Goal: Complete application form: Complete application form

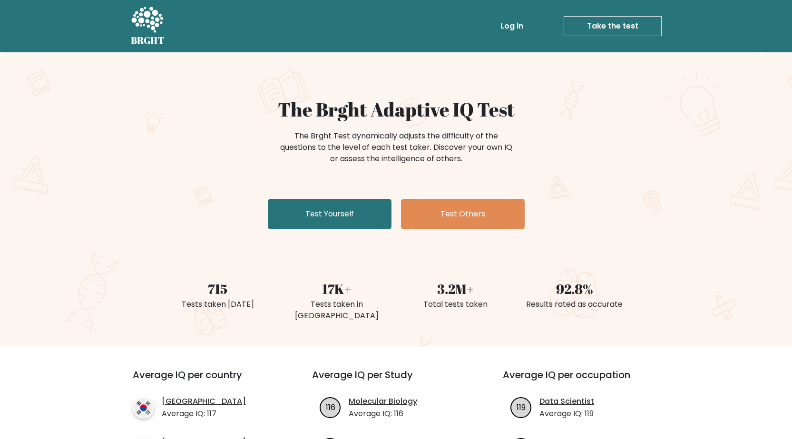
click at [379, 221] on link "Test Yourself" at bounding box center [330, 214] width 124 height 30
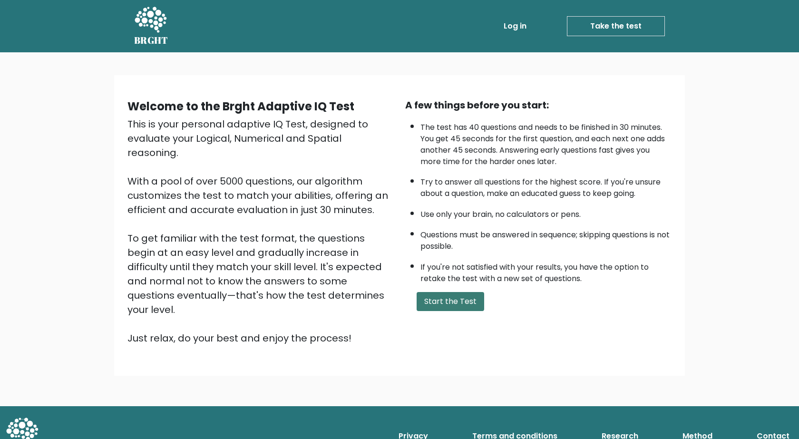
click at [432, 301] on button "Start the Test" at bounding box center [450, 301] width 68 height 19
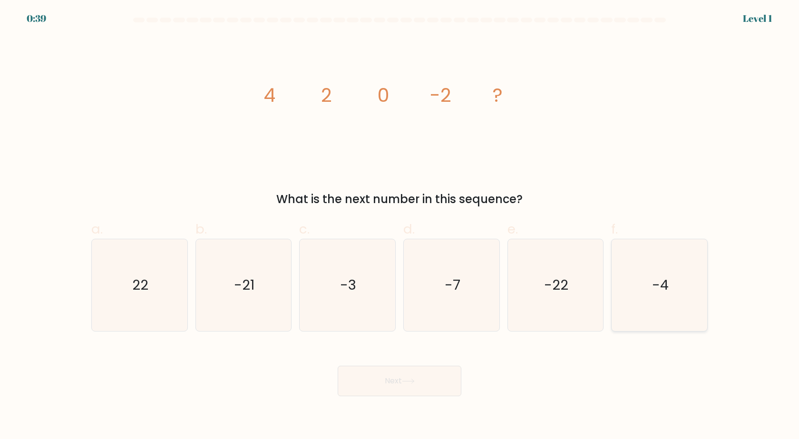
drag, startPoint x: 655, startPoint y: 311, endPoint x: 617, endPoint y: 329, distance: 41.9
click at [661, 331] on div "-4" at bounding box center [659, 285] width 97 height 93
click at [595, 312] on icon "-22" at bounding box center [555, 285] width 92 height 92
click at [400, 226] on input "e. -22" at bounding box center [399, 223] width 0 height 6
radio input "true"
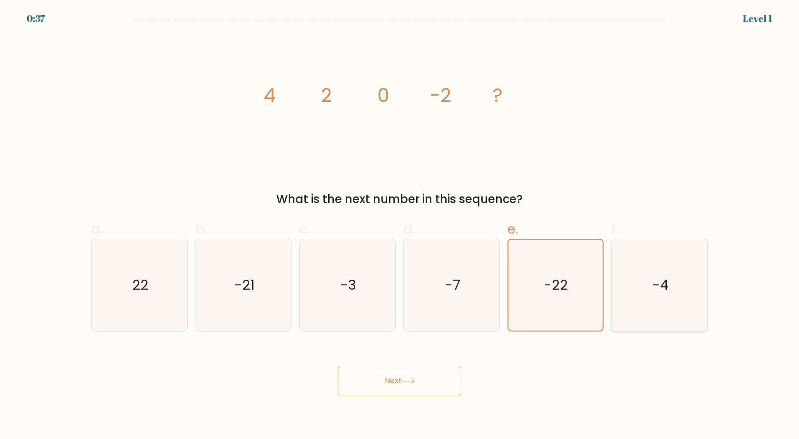
click at [621, 302] on icon "-4" at bounding box center [659, 285] width 92 height 92
click at [400, 226] on input "f. -4" at bounding box center [399, 223] width 0 height 6
radio input "true"
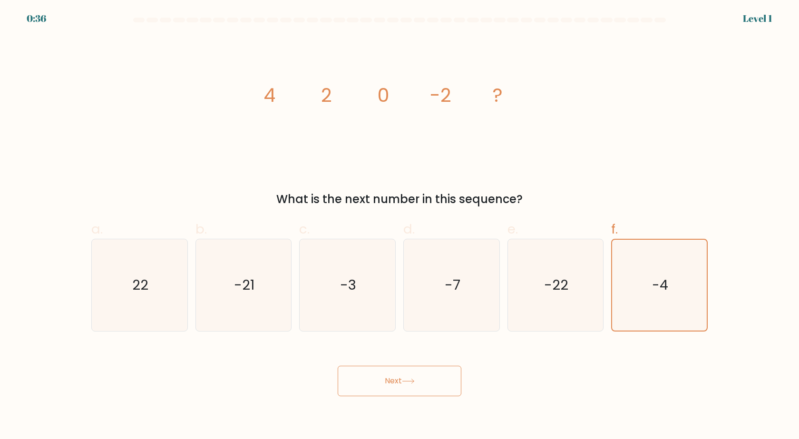
click at [456, 370] on button "Next" at bounding box center [400, 381] width 124 height 30
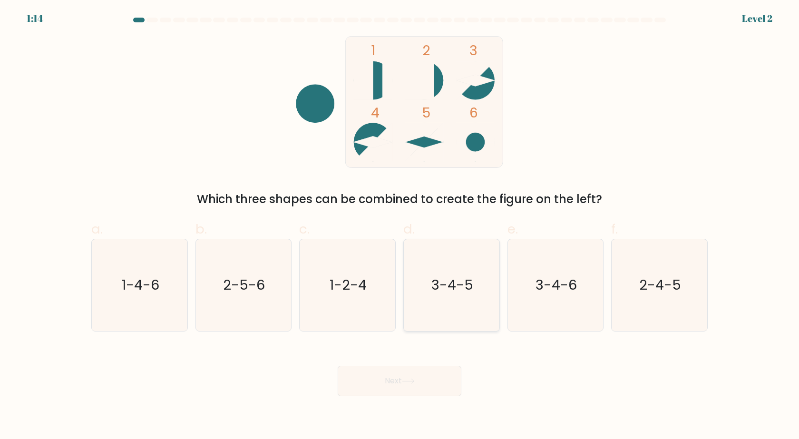
click at [458, 293] on text "3-4-5" at bounding box center [452, 285] width 42 height 19
click at [400, 226] on input "d. 3-4-5" at bounding box center [399, 223] width 0 height 6
radio input "true"
click at [433, 371] on button "Next" at bounding box center [400, 381] width 124 height 30
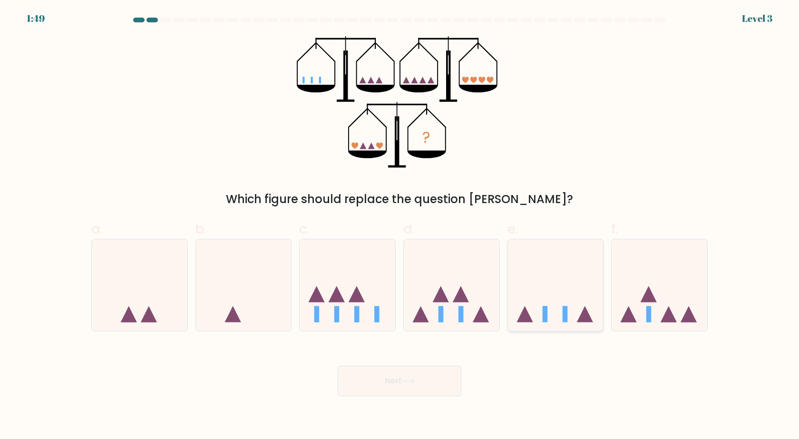
click at [549, 304] on icon at bounding box center [556, 285] width 96 height 79
click at [400, 226] on input "e." at bounding box center [399, 223] width 0 height 6
radio input "true"
click at [378, 387] on button "Next" at bounding box center [400, 381] width 124 height 30
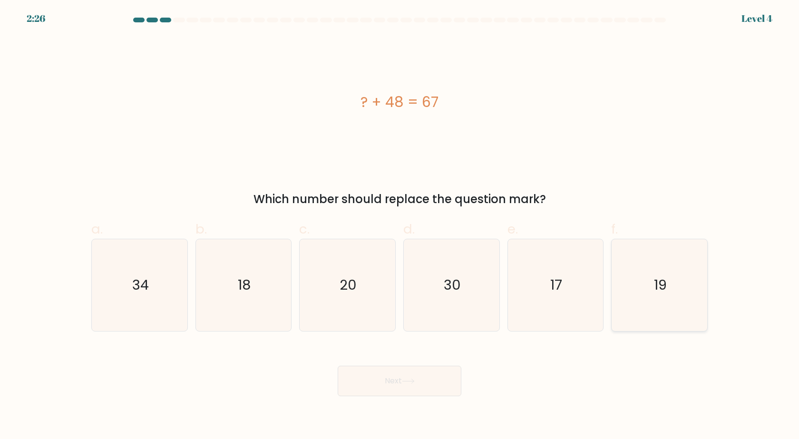
click at [637, 283] on icon "19" at bounding box center [659, 285] width 92 height 92
click at [400, 226] on input "f. 19" at bounding box center [399, 223] width 0 height 6
radio input "true"
click at [365, 380] on button "Next" at bounding box center [400, 381] width 124 height 30
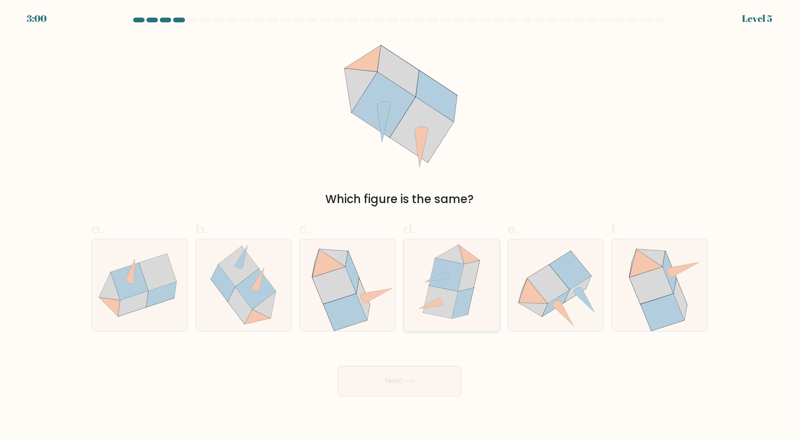
click at [458, 283] on icon at bounding box center [446, 274] width 35 height 33
click at [400, 226] on input "d." at bounding box center [399, 223] width 0 height 6
radio input "true"
click at [382, 377] on button "Next" at bounding box center [400, 381] width 124 height 30
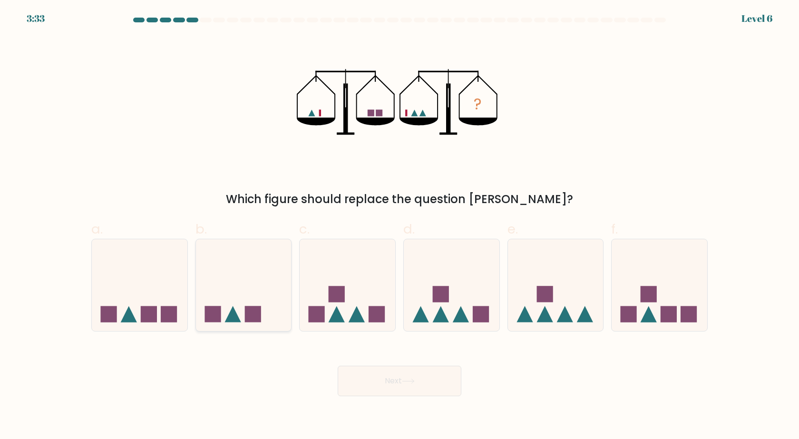
click at [268, 285] on icon at bounding box center [244, 285] width 96 height 79
click at [399, 226] on input "b." at bounding box center [399, 223] width 0 height 6
radio input "true"
click at [407, 378] on button "Next" at bounding box center [400, 381] width 124 height 30
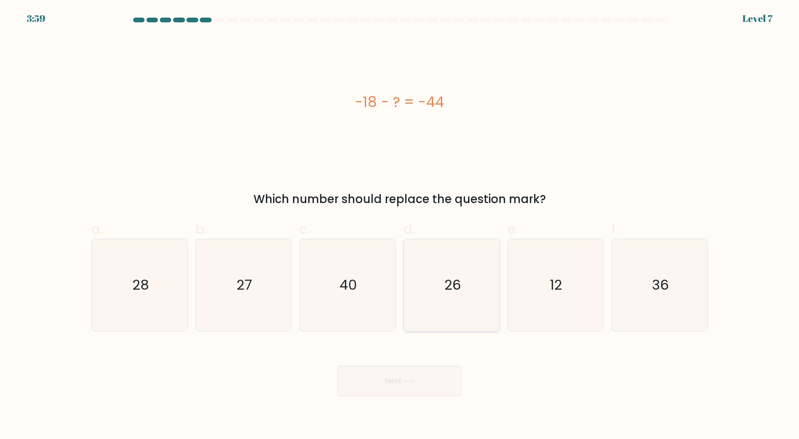
click at [478, 293] on icon "26" at bounding box center [452, 285] width 92 height 92
click at [400, 226] on input "d. 26" at bounding box center [399, 223] width 0 height 6
radio input "true"
click at [405, 385] on button "Next" at bounding box center [400, 381] width 124 height 30
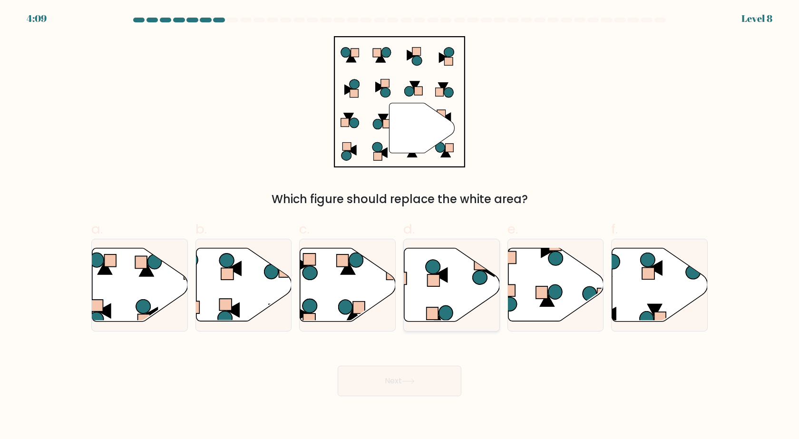
click at [450, 286] on icon at bounding box center [452, 284] width 96 height 73
click at [400, 226] on input "d." at bounding box center [399, 223] width 0 height 6
radio input "true"
click at [436, 382] on button "Next" at bounding box center [400, 381] width 124 height 30
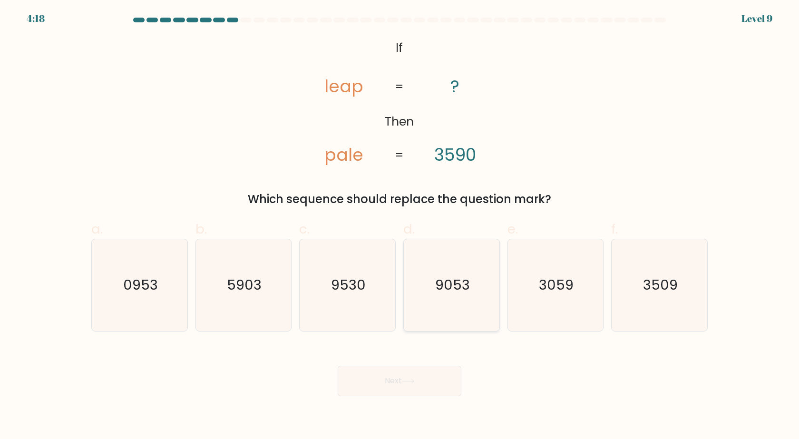
click at [478, 295] on icon "9053" at bounding box center [452, 285] width 92 height 92
click at [400, 226] on input "d. 9053" at bounding box center [399, 223] width 0 height 6
radio input "true"
click at [364, 384] on button "Next" at bounding box center [400, 381] width 124 height 30
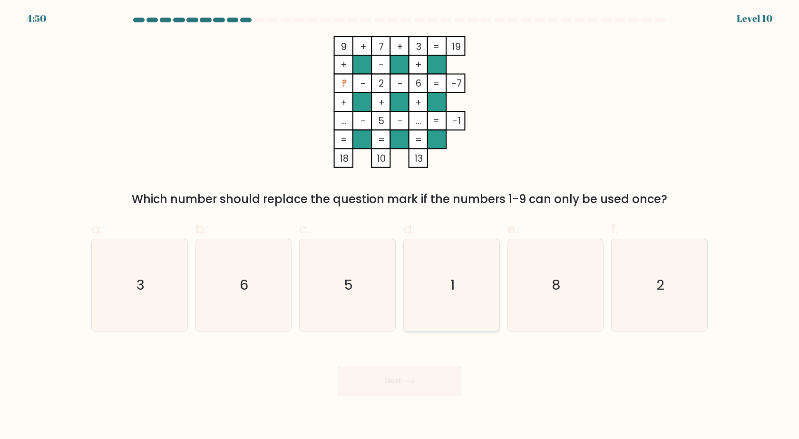
click at [472, 271] on icon "1" at bounding box center [452, 285] width 92 height 92
click at [400, 226] on input "d. 1" at bounding box center [399, 223] width 0 height 6
radio input "true"
click at [431, 370] on button "Next" at bounding box center [400, 381] width 124 height 30
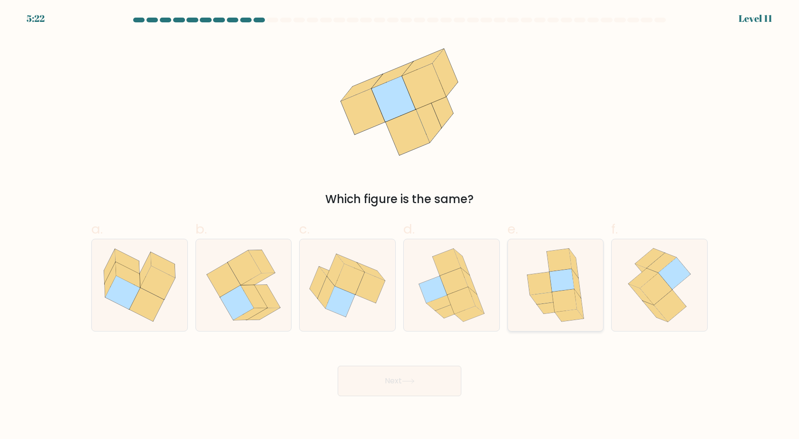
click at [571, 306] on icon at bounding box center [564, 300] width 25 height 23
click at [400, 226] on input "e." at bounding box center [399, 223] width 0 height 6
radio input "true"
click at [432, 382] on button "Next" at bounding box center [400, 381] width 124 height 30
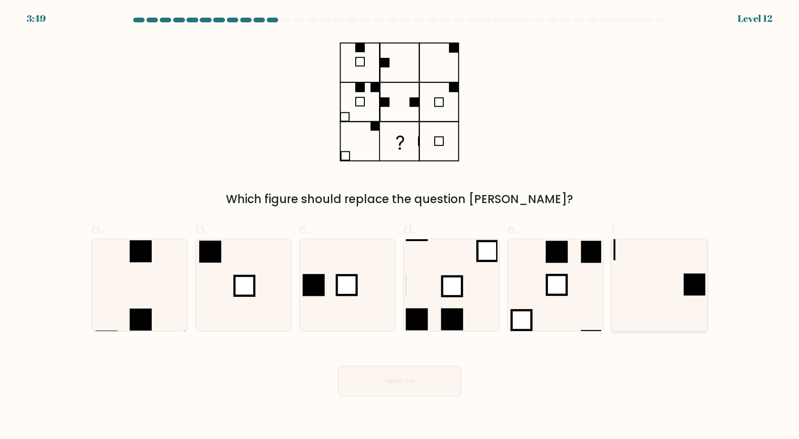
click at [680, 321] on icon at bounding box center [659, 285] width 92 height 92
click at [400, 226] on input "f." at bounding box center [399, 223] width 0 height 6
radio input "true"
click at [454, 374] on button "Next" at bounding box center [400, 381] width 124 height 30
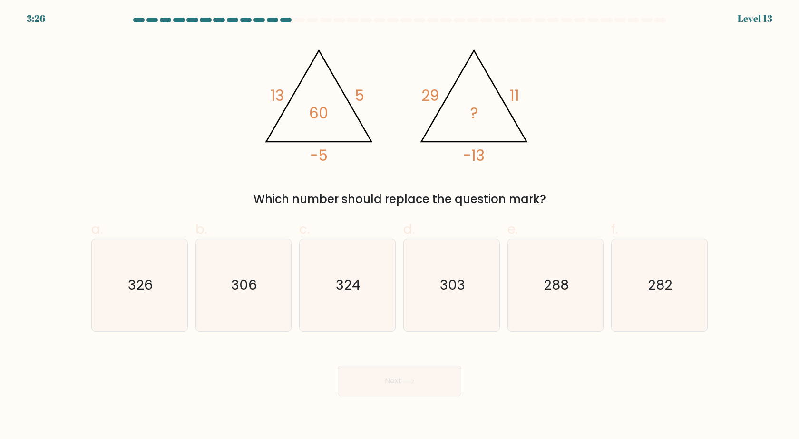
click at [299, 303] on div "c. 324" at bounding box center [347, 275] width 104 height 112
click at [276, 293] on icon "306" at bounding box center [243, 285] width 92 height 92
click at [399, 226] on input "b. 306" at bounding box center [399, 223] width 0 height 6
radio input "true"
click at [393, 385] on button "Next" at bounding box center [400, 381] width 124 height 30
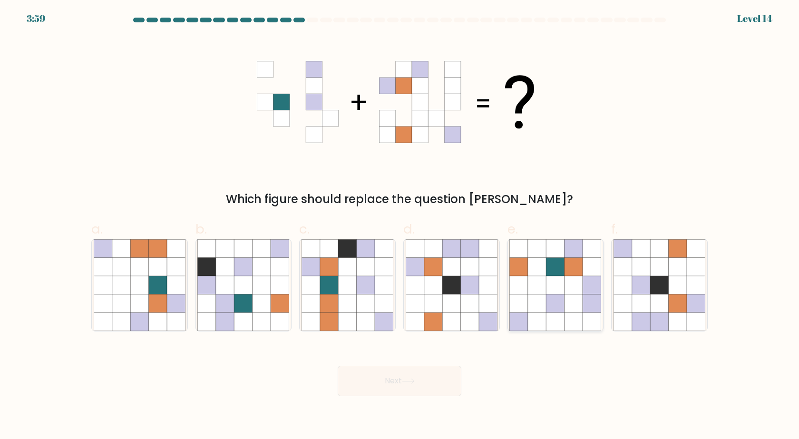
click at [572, 302] on icon at bounding box center [573, 303] width 18 height 18
click at [400, 226] on input "e." at bounding box center [399, 223] width 0 height 6
radio input "true"
click at [431, 381] on button "Next" at bounding box center [400, 381] width 124 height 30
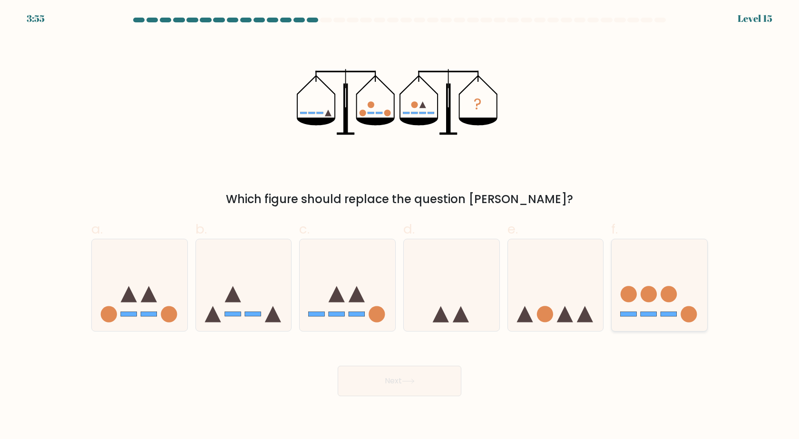
click at [671, 308] on icon at bounding box center [659, 285] width 96 height 79
click at [400, 226] on input "f." at bounding box center [399, 223] width 0 height 6
radio input "true"
click at [440, 368] on button "Next" at bounding box center [400, 381] width 124 height 30
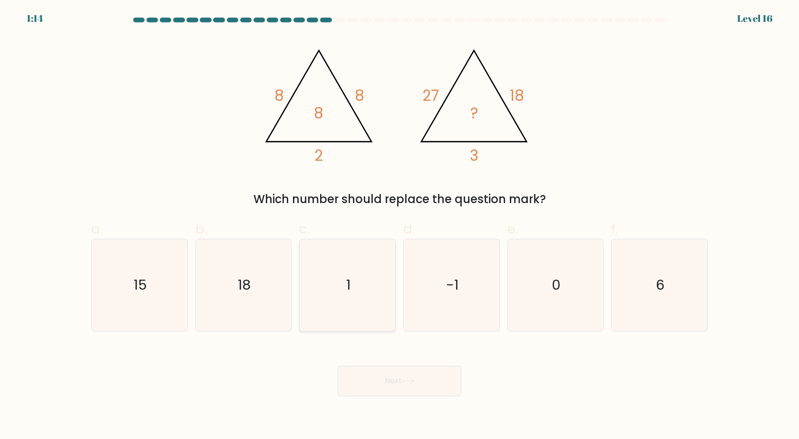
drag, startPoint x: 324, startPoint y: 262, endPoint x: 339, endPoint y: 272, distance: 18.6
click at [327, 259] on icon "1" at bounding box center [347, 285] width 92 height 92
click at [399, 226] on input "c. 1" at bounding box center [399, 223] width 0 height 6
radio input "true"
click at [421, 377] on button "Next" at bounding box center [400, 381] width 124 height 30
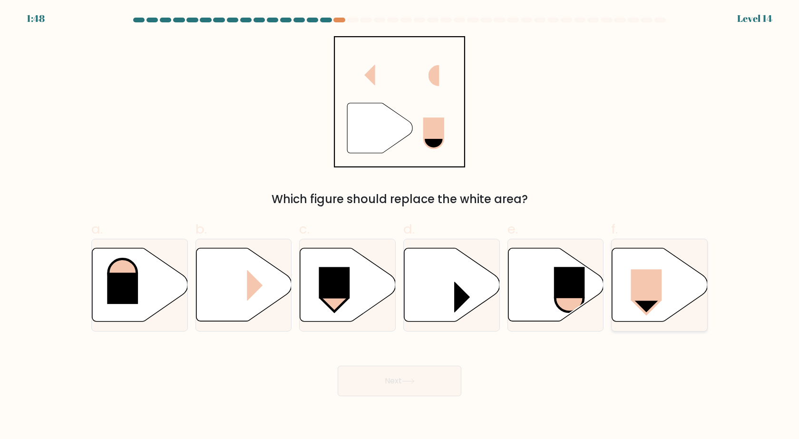
click at [642, 286] on rect at bounding box center [646, 285] width 31 height 31
click at [400, 226] on input "f." at bounding box center [399, 223] width 0 height 6
radio input "true"
click at [437, 377] on button "Next" at bounding box center [400, 381] width 124 height 30
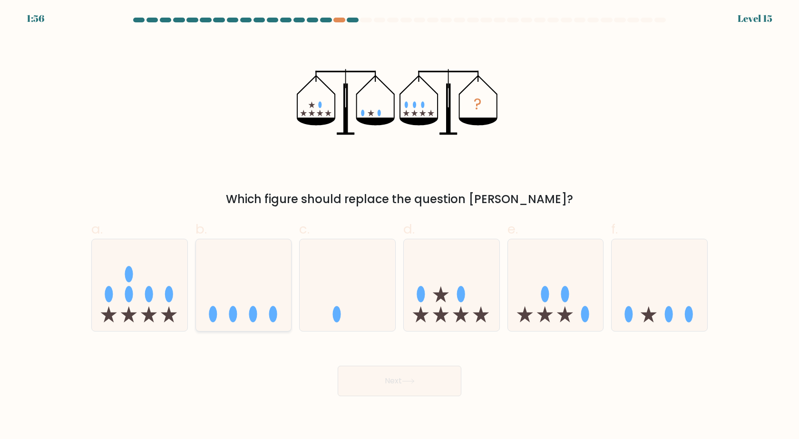
click at [254, 299] on icon at bounding box center [244, 285] width 96 height 79
click at [399, 226] on input "b." at bounding box center [399, 223] width 0 height 6
radio input "true"
click at [367, 378] on button "Next" at bounding box center [400, 381] width 124 height 30
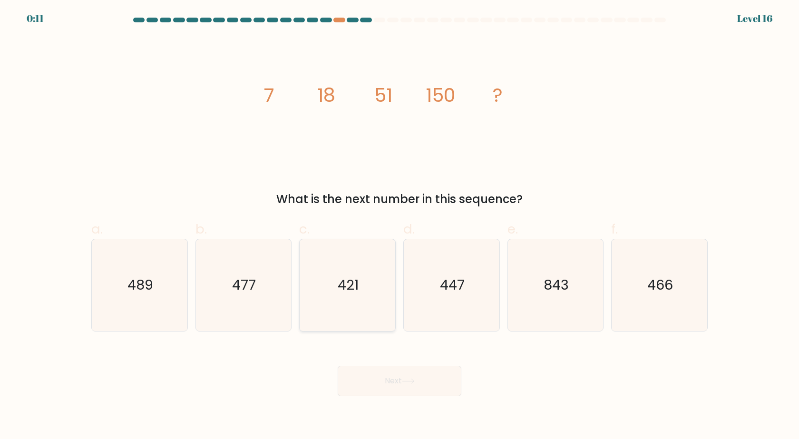
click at [328, 282] on icon "421" at bounding box center [347, 285] width 92 height 92
click at [399, 226] on input "c. 421" at bounding box center [399, 223] width 0 height 6
radio input "true"
click at [366, 374] on button "Next" at bounding box center [400, 381] width 124 height 30
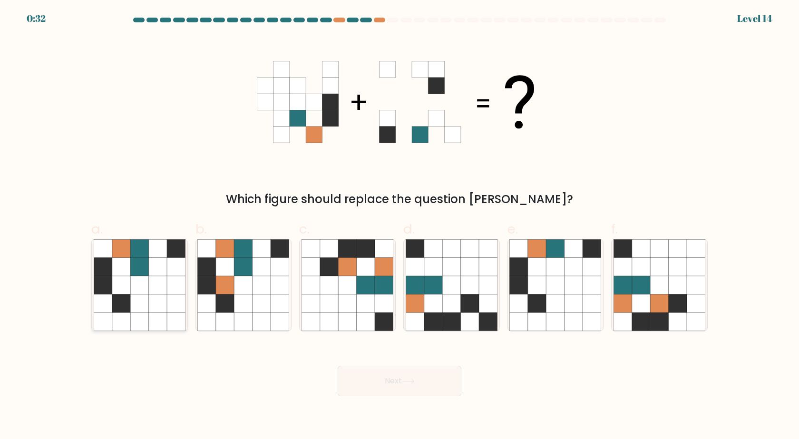
click at [136, 259] on icon at bounding box center [139, 267] width 18 height 18
click at [399, 226] on input "a." at bounding box center [399, 223] width 0 height 6
radio input "true"
click at [424, 396] on body "0:32 Level 14" at bounding box center [399, 219] width 799 height 439
click at [424, 393] on button "Next" at bounding box center [400, 381] width 124 height 30
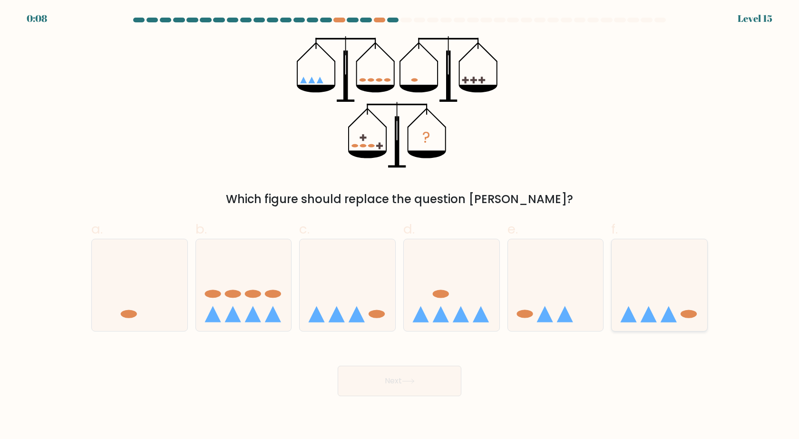
click at [653, 322] on icon at bounding box center [648, 314] width 16 height 16
click at [400, 226] on input "f." at bounding box center [399, 223] width 0 height 6
radio input "true"
click at [462, 374] on div "Next" at bounding box center [400, 369] width 628 height 53
click at [432, 389] on button "Next" at bounding box center [400, 381] width 124 height 30
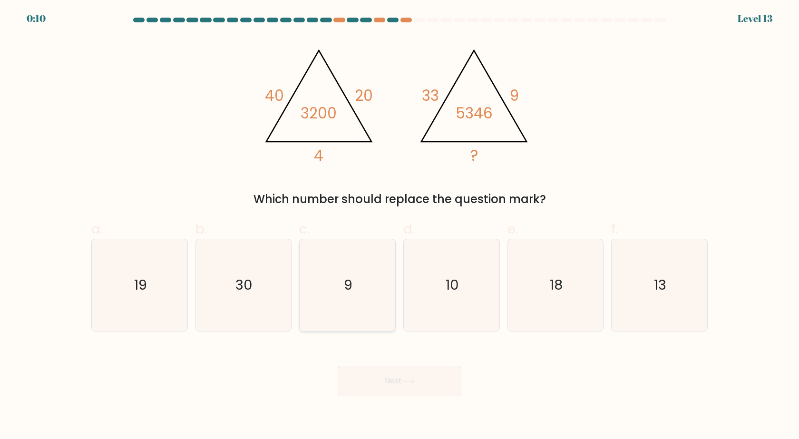
click at [359, 302] on icon "9" at bounding box center [347, 285] width 92 height 92
click at [399, 226] on input "c. 9" at bounding box center [399, 223] width 0 height 6
radio input "true"
click at [387, 372] on button "Next" at bounding box center [400, 381] width 124 height 30
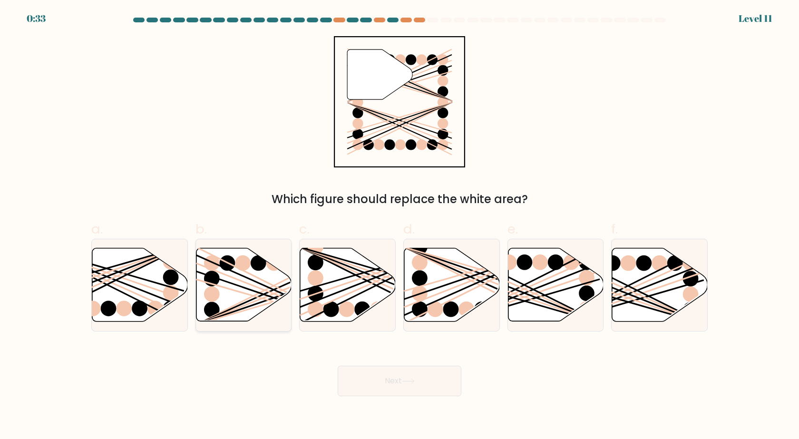
click at [269, 292] on line at bounding box center [273, 293] width 154 height 60
click at [399, 226] on input "b." at bounding box center [399, 223] width 0 height 6
radio input "true"
click at [395, 387] on button "Next" at bounding box center [400, 381] width 124 height 30
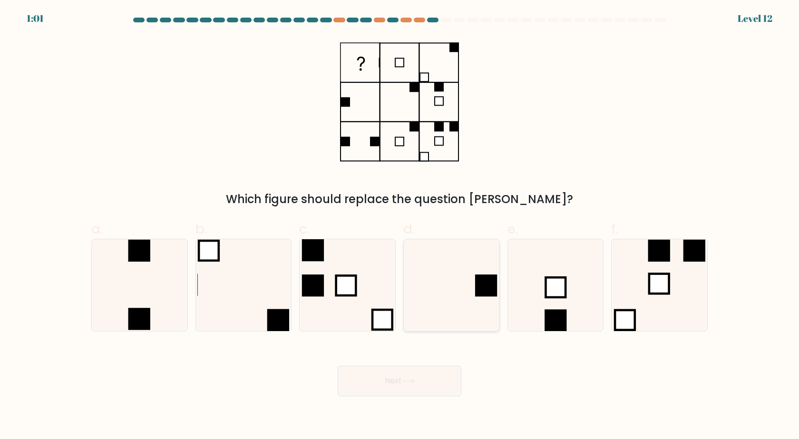
drag, startPoint x: 476, startPoint y: 300, endPoint x: 471, endPoint y: 307, distance: 8.5
click at [471, 307] on icon at bounding box center [452, 285] width 92 height 92
click at [400, 226] on input "d." at bounding box center [399, 223] width 0 height 6
radio input "true"
click at [413, 386] on button "Next" at bounding box center [400, 381] width 124 height 30
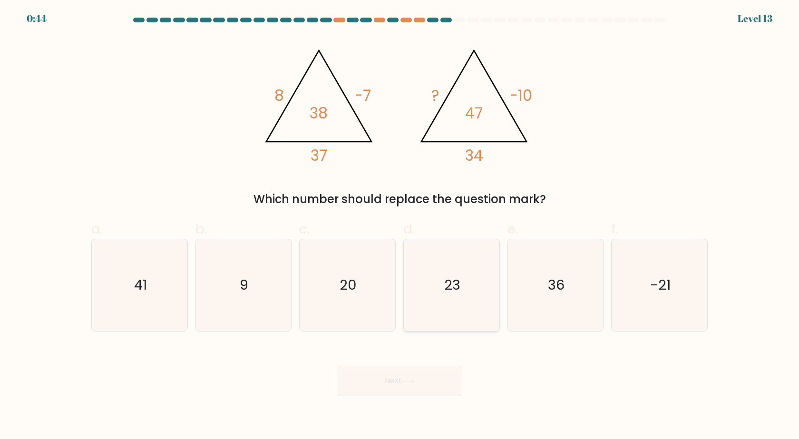
click at [460, 276] on icon "23" at bounding box center [452, 285] width 92 height 92
click at [400, 226] on input "d. 23" at bounding box center [399, 223] width 0 height 6
radio input "true"
click at [433, 380] on button "Next" at bounding box center [400, 381] width 124 height 30
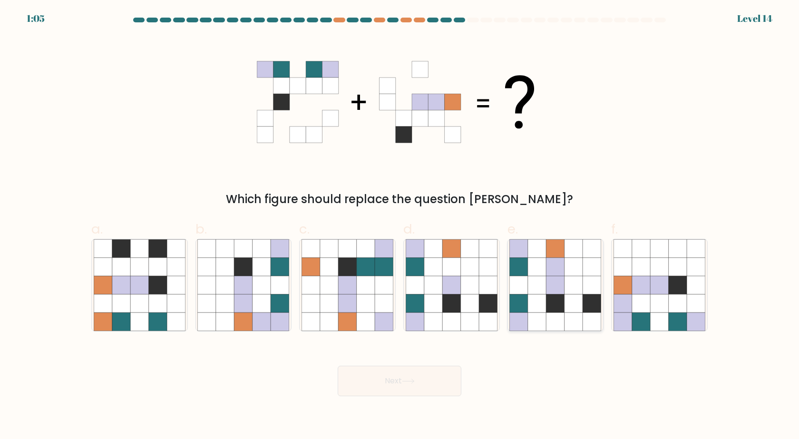
click at [581, 291] on icon at bounding box center [573, 285] width 18 height 18
click at [400, 226] on input "e." at bounding box center [399, 223] width 0 height 6
radio input "true"
click at [383, 373] on button "Next" at bounding box center [400, 381] width 124 height 30
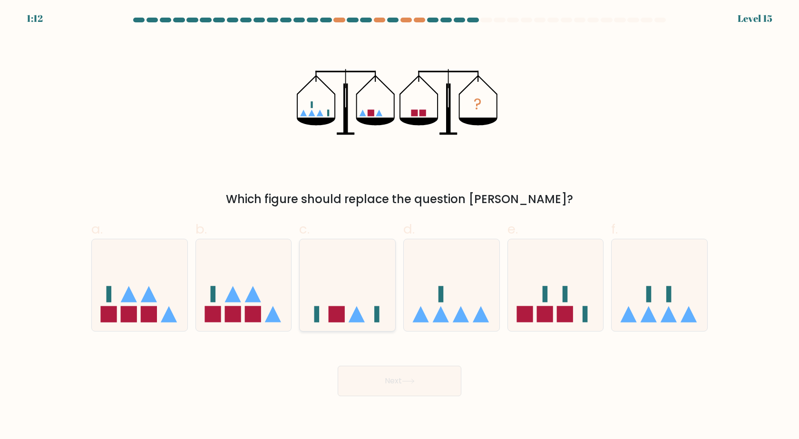
click at [363, 315] on icon at bounding box center [348, 285] width 96 height 79
click at [399, 226] on input "c." at bounding box center [399, 223] width 0 height 6
radio input "true"
click at [383, 375] on button "Next" at bounding box center [400, 381] width 124 height 30
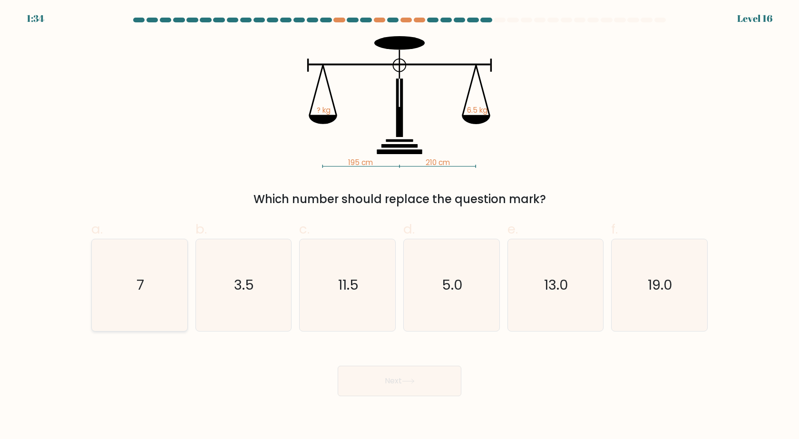
click at [163, 268] on icon "7" at bounding box center [140, 285] width 92 height 92
click at [399, 226] on input "a. 7" at bounding box center [399, 223] width 0 height 6
radio input "true"
click at [368, 376] on button "Next" at bounding box center [400, 381] width 124 height 30
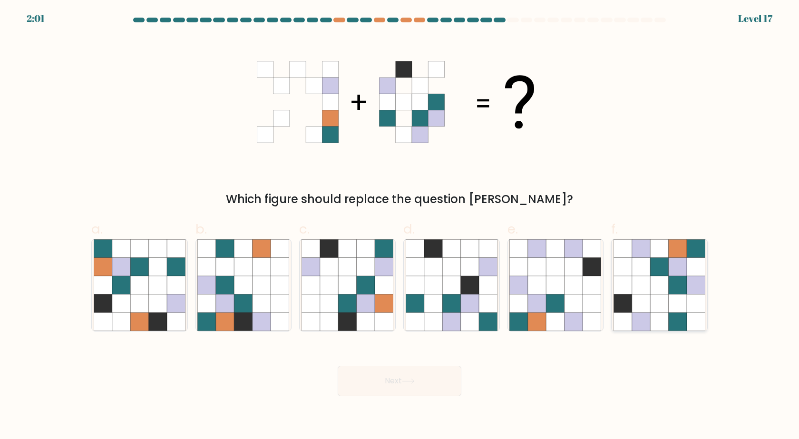
click at [665, 303] on icon at bounding box center [659, 303] width 18 height 18
click at [400, 226] on input "f." at bounding box center [399, 223] width 0 height 6
radio input "true"
click at [358, 389] on button "Next" at bounding box center [400, 381] width 124 height 30
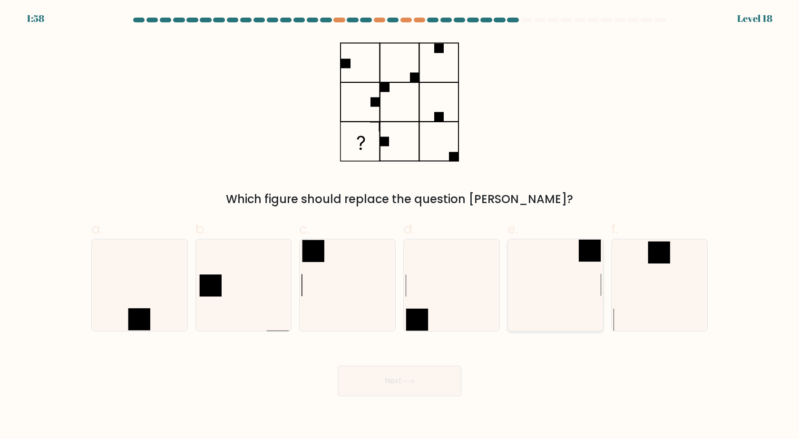
click at [574, 275] on icon at bounding box center [555, 285] width 92 height 92
click at [400, 226] on input "e." at bounding box center [399, 223] width 0 height 6
radio input "true"
click at [422, 374] on button "Next" at bounding box center [400, 381] width 124 height 30
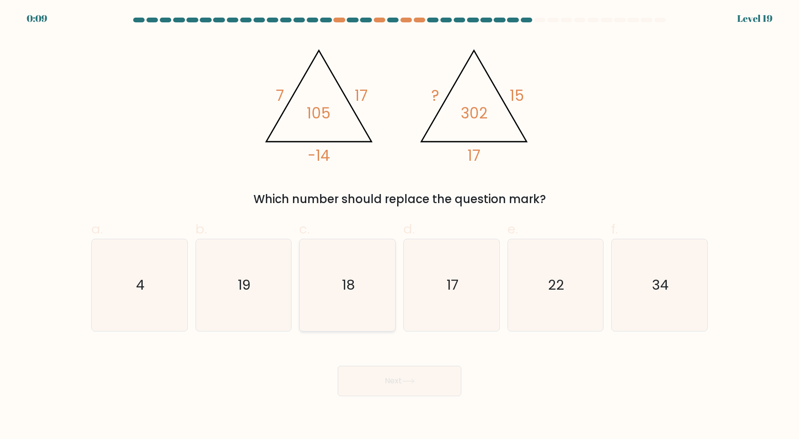
click at [377, 294] on icon "18" at bounding box center [347, 285] width 92 height 92
click at [399, 226] on input "c. 18" at bounding box center [399, 223] width 0 height 6
radio input "true"
click at [393, 383] on button "Next" at bounding box center [400, 381] width 124 height 30
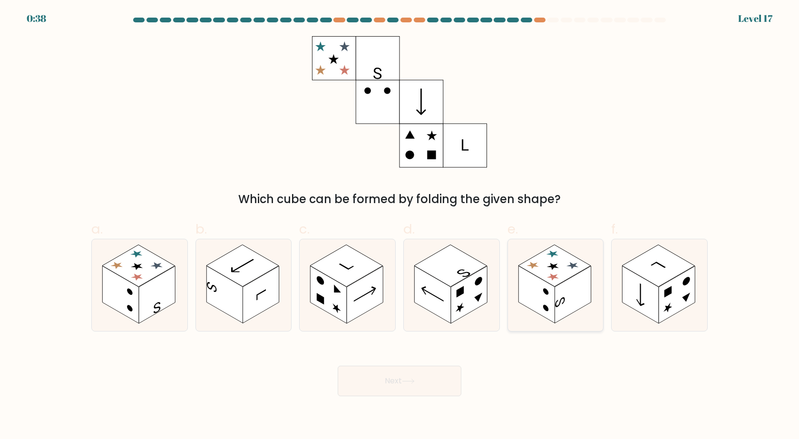
click at [551, 302] on rect at bounding box center [536, 295] width 36 height 58
click at [400, 226] on input "e." at bounding box center [399, 223] width 0 height 6
radio input "true"
click at [423, 376] on button "Next" at bounding box center [400, 381] width 124 height 30
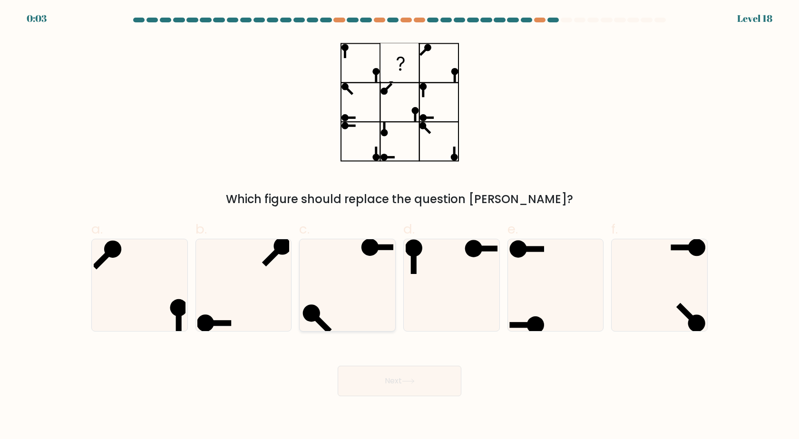
click at [354, 286] on icon at bounding box center [347, 285] width 92 height 92
click at [399, 226] on input "c." at bounding box center [399, 223] width 0 height 6
radio input "true"
click at [370, 385] on button "Next" at bounding box center [400, 381] width 124 height 30
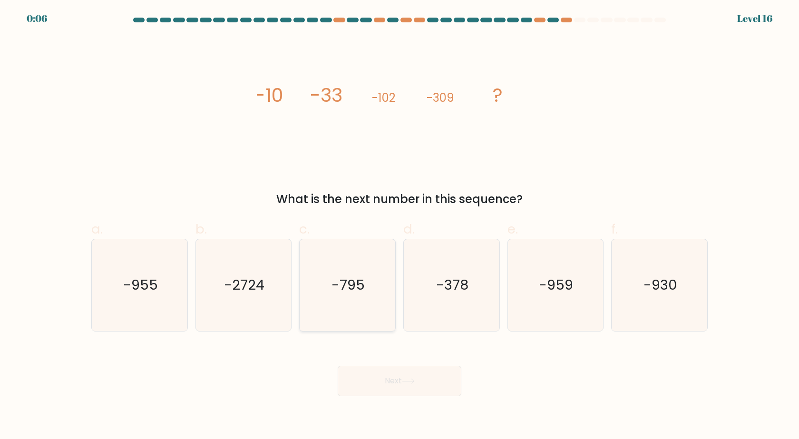
click at [358, 295] on icon "-795" at bounding box center [347, 285] width 92 height 92
click at [399, 226] on input "c. -795" at bounding box center [399, 223] width 0 height 6
radio input "true"
click at [380, 381] on button "Next" at bounding box center [400, 381] width 124 height 30
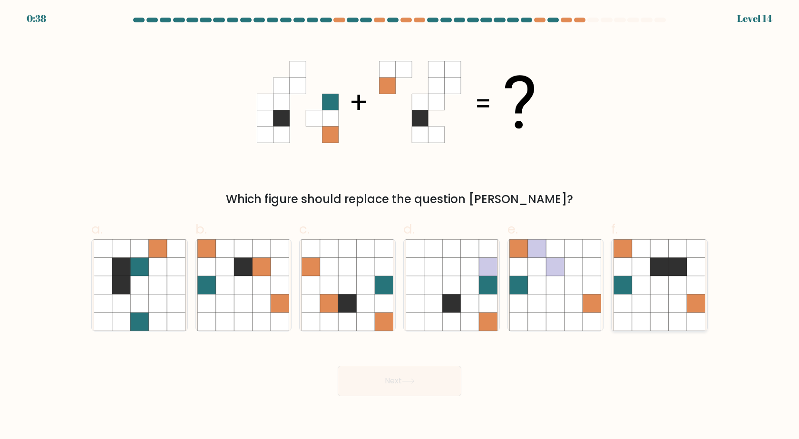
click at [698, 280] on icon at bounding box center [695, 285] width 18 height 18
click at [400, 226] on input "f." at bounding box center [399, 223] width 0 height 6
radio input "true"
click at [417, 380] on button "Next" at bounding box center [400, 381] width 124 height 30
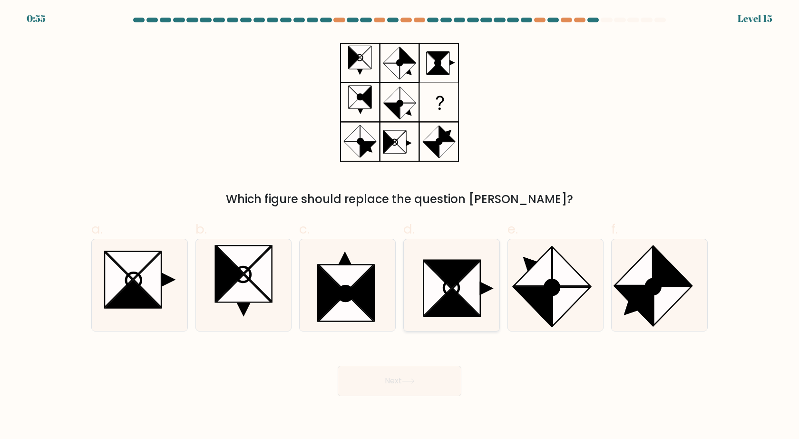
click at [453, 291] on icon at bounding box center [451, 303] width 55 height 28
click at [400, 226] on input "d." at bounding box center [399, 223] width 0 height 6
radio input "true"
click at [399, 390] on button "Next" at bounding box center [400, 381] width 124 height 30
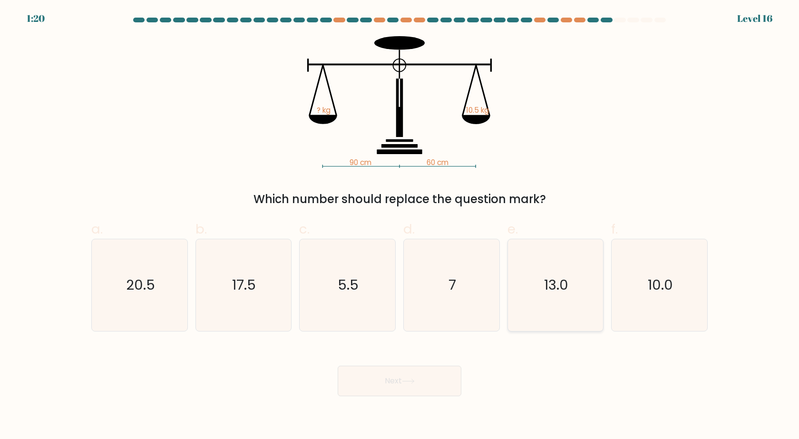
click at [555, 268] on icon "13.0" at bounding box center [555, 285] width 92 height 92
click at [400, 226] on input "e. 13.0" at bounding box center [399, 223] width 0 height 6
radio input "true"
click at [420, 377] on button "Next" at bounding box center [400, 381] width 124 height 30
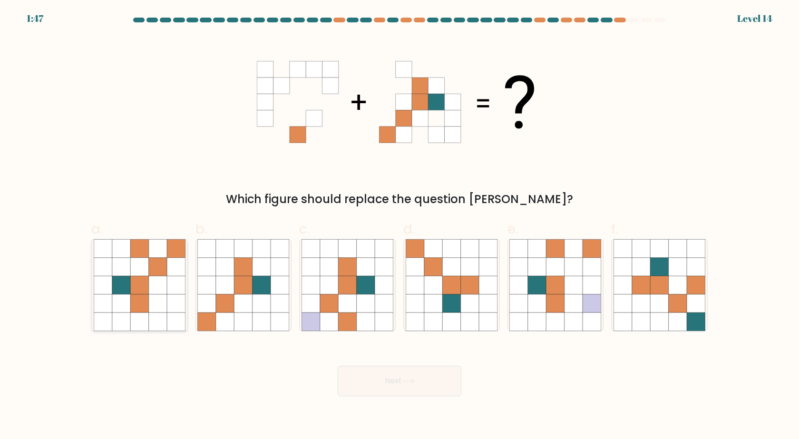
click at [124, 285] on icon at bounding box center [121, 285] width 18 height 18
click at [399, 226] on input "a." at bounding box center [399, 223] width 0 height 6
radio input "true"
click at [351, 377] on button "Next" at bounding box center [400, 381] width 124 height 30
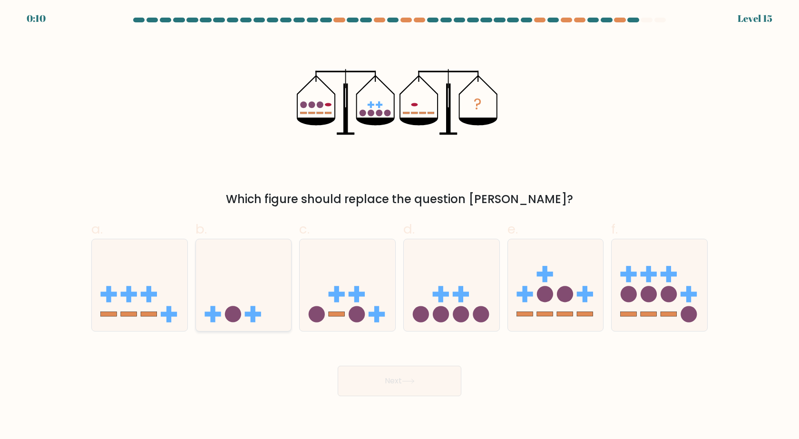
click at [248, 290] on icon at bounding box center [244, 285] width 96 height 79
click at [399, 226] on input "b." at bounding box center [399, 223] width 0 height 6
radio input "true"
click at [396, 383] on button "Next" at bounding box center [400, 381] width 124 height 30
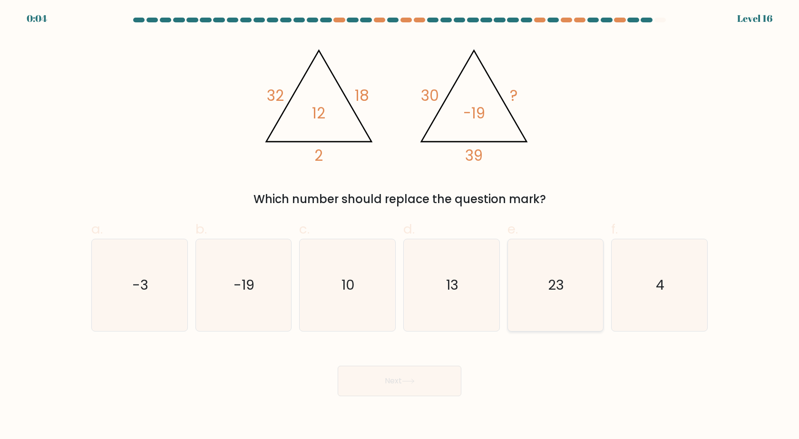
click at [582, 308] on icon "23" at bounding box center [555, 285] width 92 height 92
click at [400, 226] on input "e. 23" at bounding box center [399, 223] width 0 height 6
radio input "true"
click at [419, 378] on button "Next" at bounding box center [400, 381] width 124 height 30
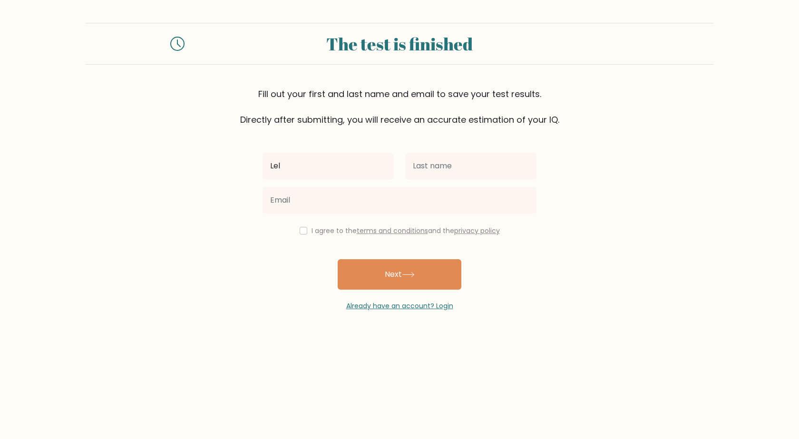
type input "Lel"
click at [440, 171] on input "text" at bounding box center [470, 166] width 131 height 27
type input "Janjić"
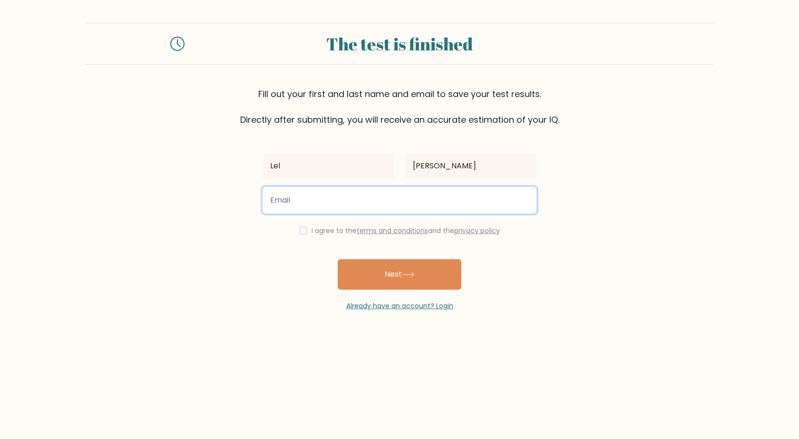
click at [373, 195] on input "email" at bounding box center [399, 200] width 274 height 27
type input "l"
type input "lelajanjic721@gmail.com"
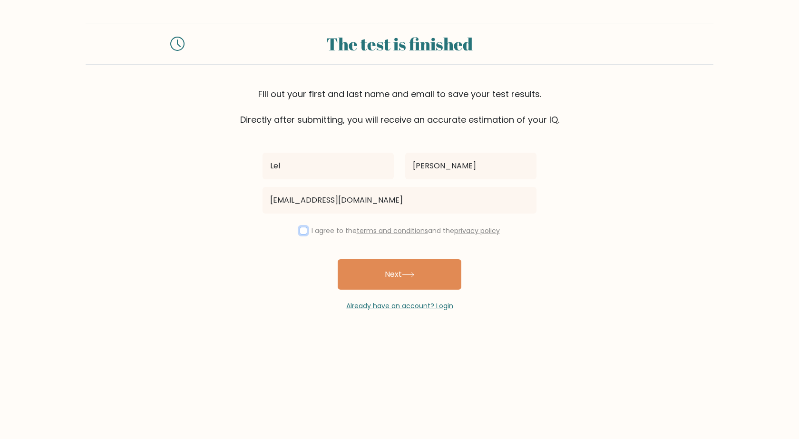
click at [300, 230] on input "checkbox" at bounding box center [304, 231] width 8 height 8
checkbox input "true"
click at [344, 165] on input "Lel" at bounding box center [327, 166] width 131 height 27
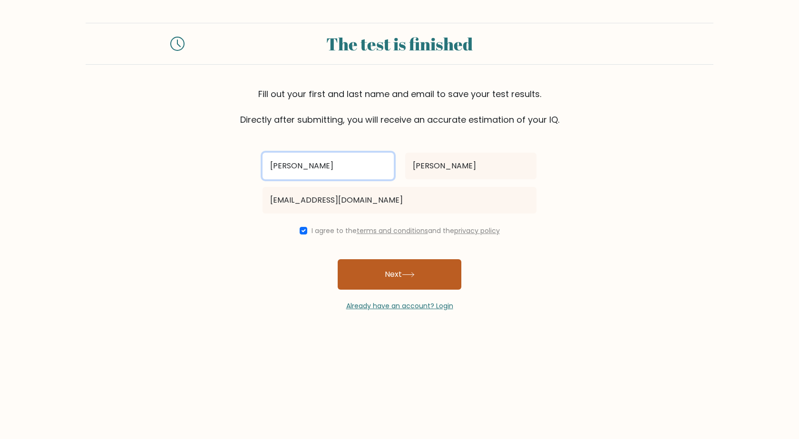
type input "Lela"
click at [396, 278] on button "Next" at bounding box center [400, 274] width 124 height 30
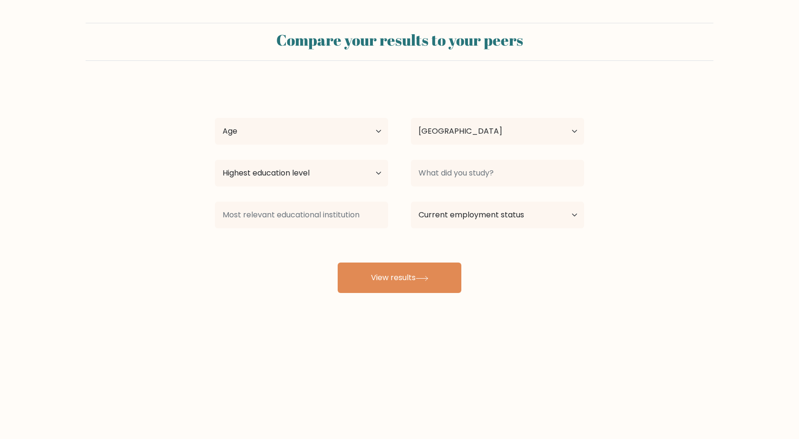
select select "RS"
click at [338, 136] on select "Age Under 18 years old 18-24 years old 25-34 years old 35-44 years old 45-54 ye…" at bounding box center [301, 131] width 173 height 27
select select "18_24"
click at [215, 118] on select "Age Under 18 years old 18-24 years old 25-34 years old 35-44 years old 45-54 ye…" at bounding box center [301, 131] width 173 height 27
click at [307, 183] on select "Highest education level No schooling Primary Lower Secondary Upper Secondary Oc…" at bounding box center [301, 173] width 173 height 27
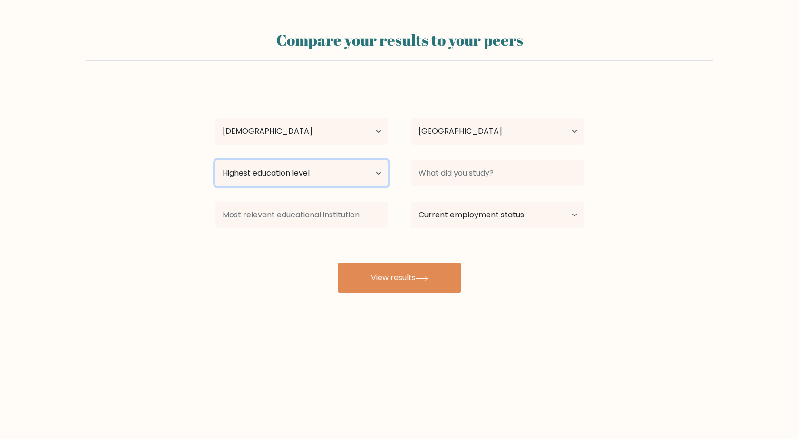
select select "bachelors_degree"
click at [215, 160] on select "Highest education level No schooling Primary Lower Secondary Upper Secondary Oc…" at bounding box center [301, 173] width 173 height 27
click at [473, 145] on div "Country Afghanistan Albania Algeria American Samoa Andorra Angola Anguilla Anta…" at bounding box center [497, 131] width 196 height 34
click at [481, 136] on select "Country Afghanistan Albania Algeria American Samoa Andorra Angola Anguilla Anta…" at bounding box center [497, 131] width 173 height 27
click at [565, 106] on div "Lela Janjić Age Under 18 years old 18-24 years old 25-34 years old 35-44 years …" at bounding box center [399, 188] width 380 height 209
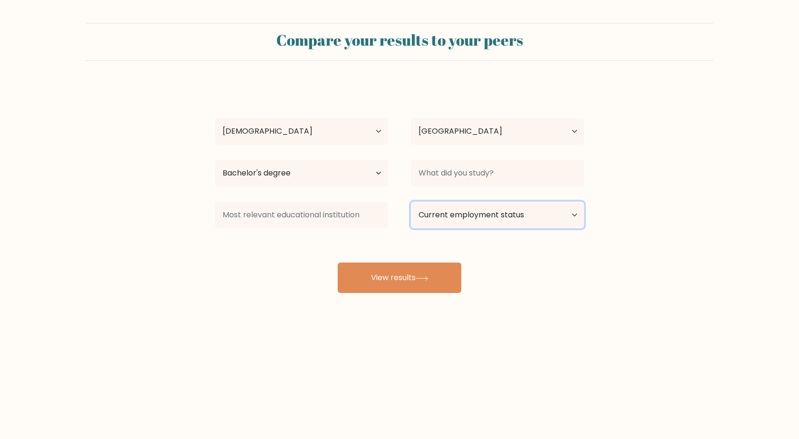
click at [516, 221] on select "Current employment status Employed Student Retired Other / prefer not to answer" at bounding box center [497, 215] width 173 height 27
select select "student"
click at [411, 202] on select "Current employment status Employed Student Retired Other / prefer not to answer" at bounding box center [497, 215] width 173 height 27
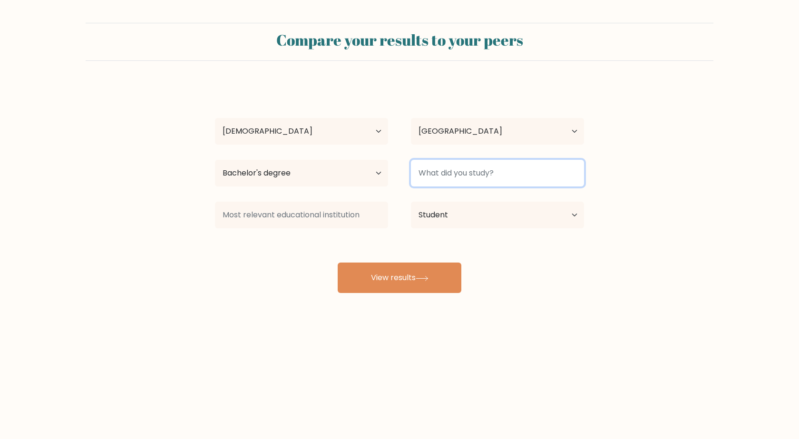
click at [472, 174] on input at bounding box center [497, 173] width 173 height 27
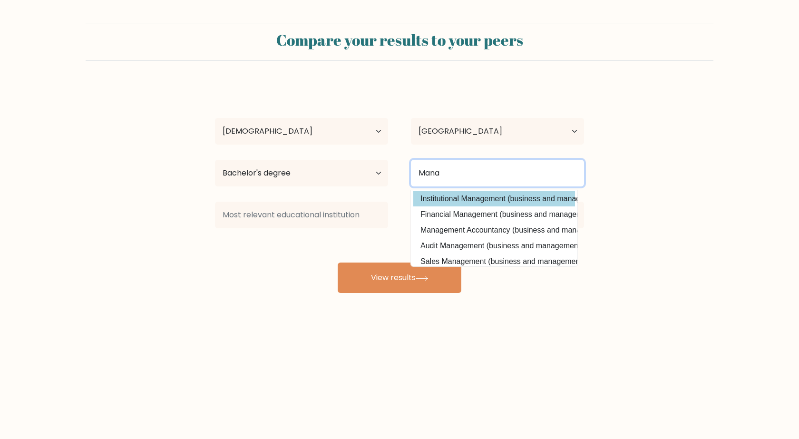
scroll to position [48, 0]
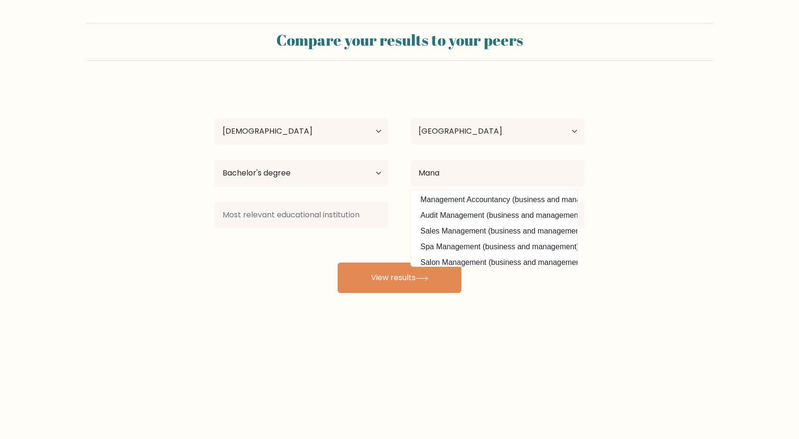
click at [464, 207] on option "Management Accountancy (business and management)" at bounding box center [494, 199] width 162 height 15
type input "Management Accountancy"
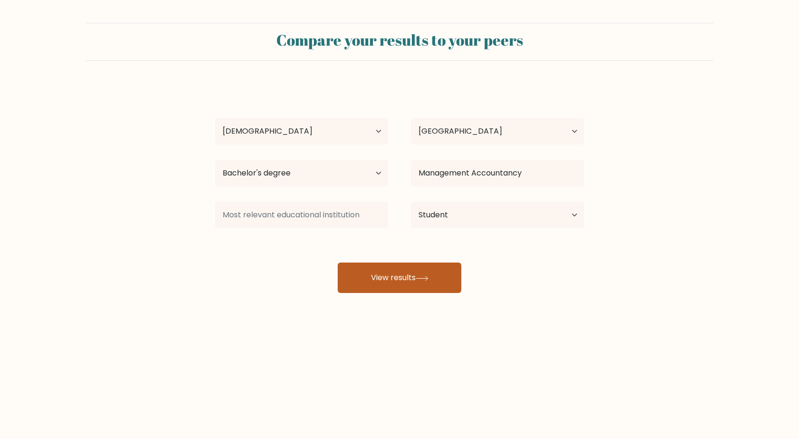
click at [424, 276] on icon at bounding box center [422, 278] width 13 height 5
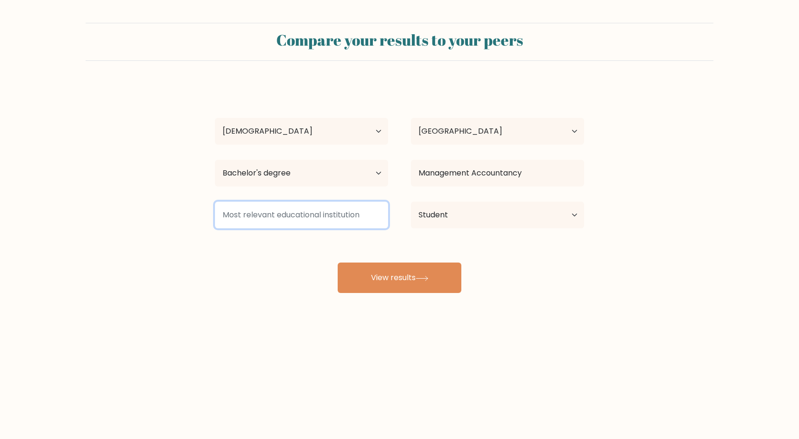
click at [364, 218] on input at bounding box center [301, 215] width 173 height 27
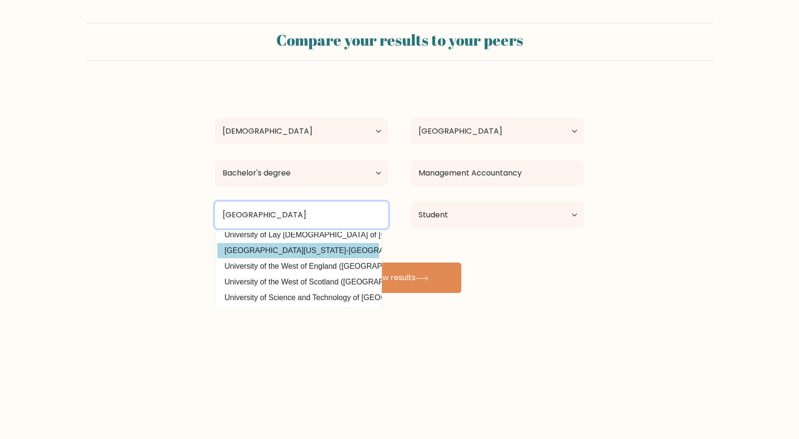
scroll to position [0, 0]
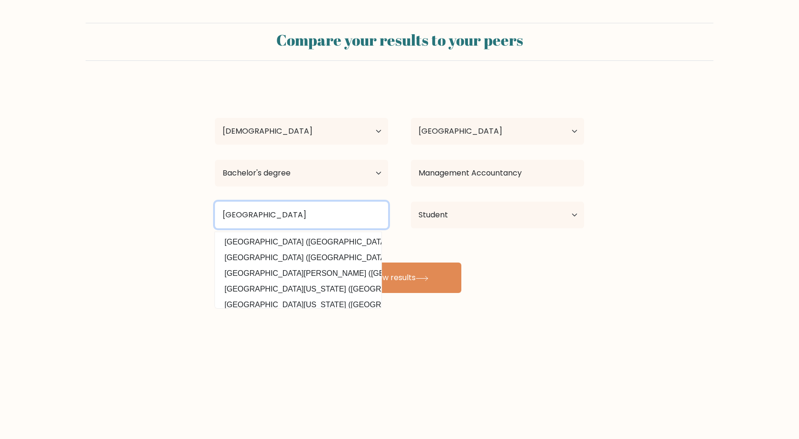
click at [363, 219] on input "University of Belgrade" at bounding box center [301, 215] width 173 height 27
click at [358, 214] on input "University of Belgrade" at bounding box center [301, 215] width 173 height 27
type input "University of Belgrade"
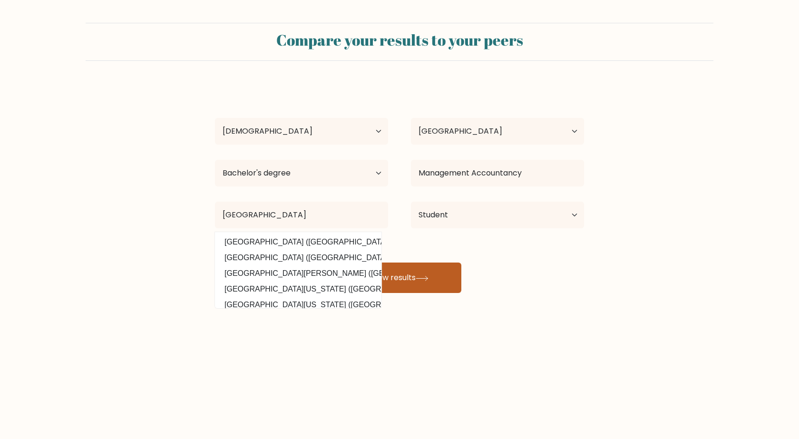
click at [396, 274] on button "View results" at bounding box center [400, 277] width 124 height 30
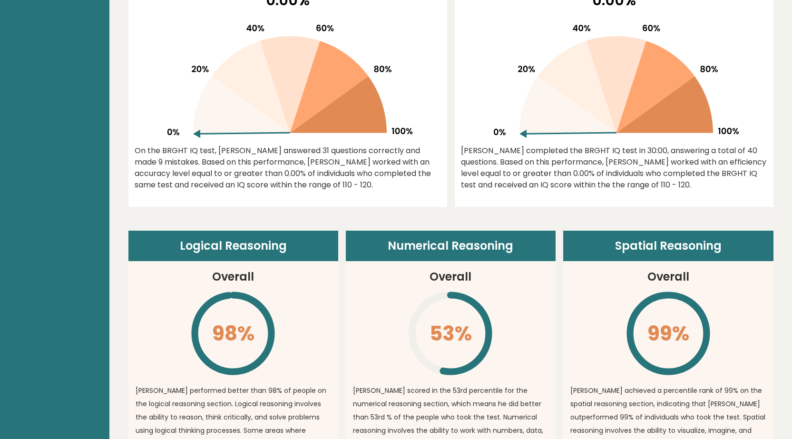
scroll to position [475, 0]
